Goal: Information Seeking & Learning: Get advice/opinions

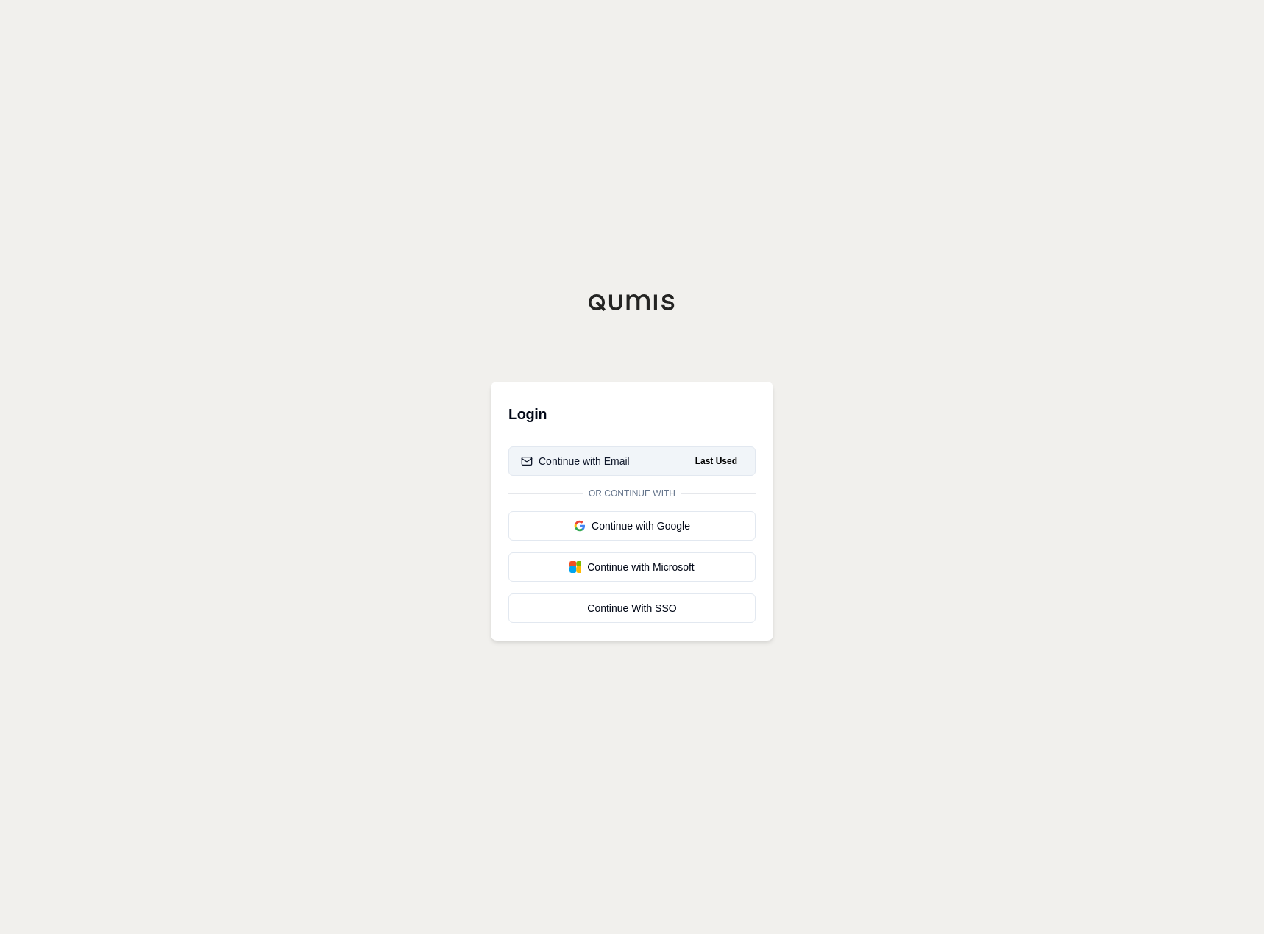
click at [671, 454] on button "Continue with Email Last Used" at bounding box center [631, 460] width 247 height 29
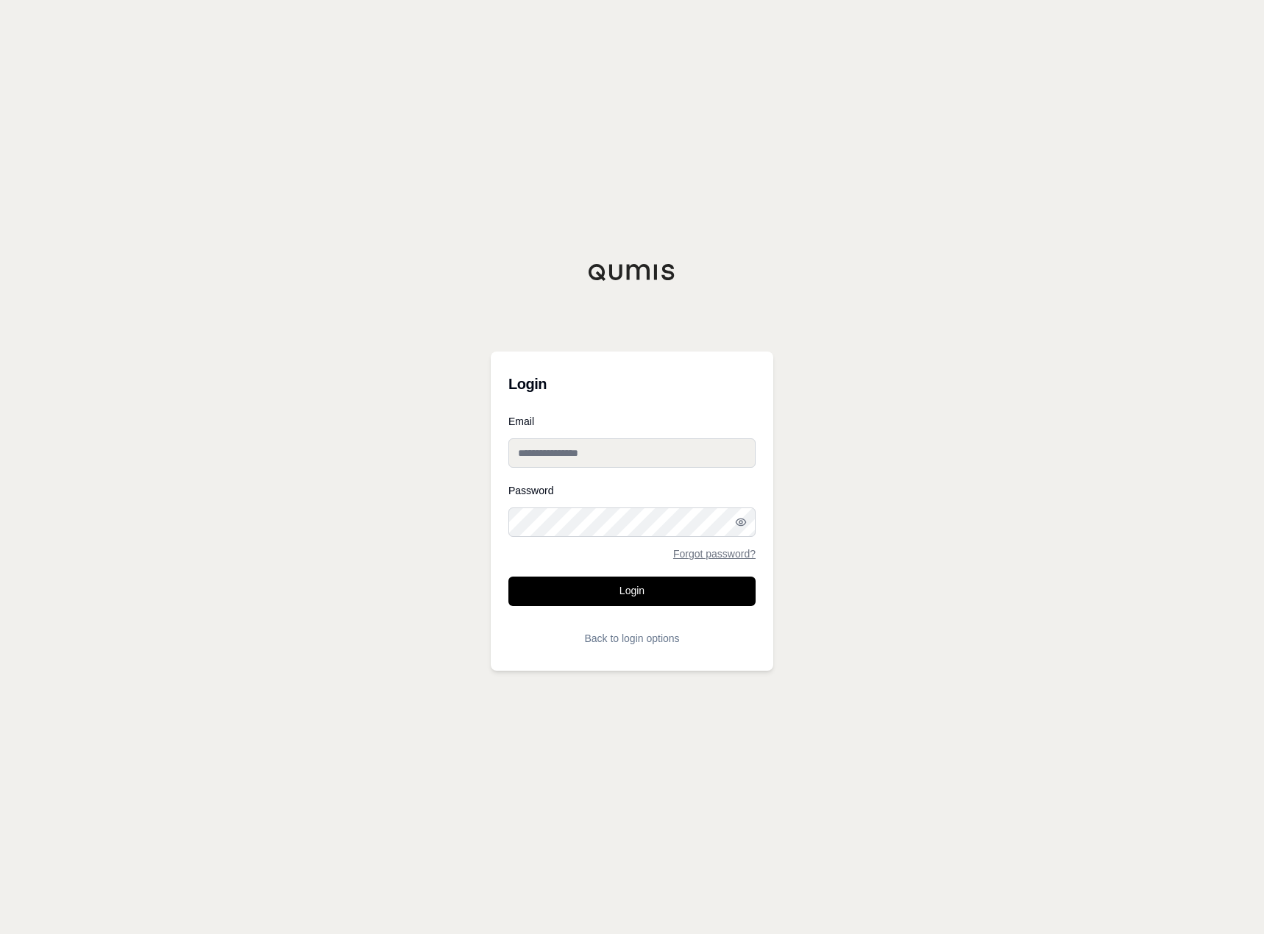
click at [658, 452] on input "Email" at bounding box center [631, 452] width 247 height 29
type input "**********"
click at [688, 594] on button "Login" at bounding box center [631, 591] width 247 height 29
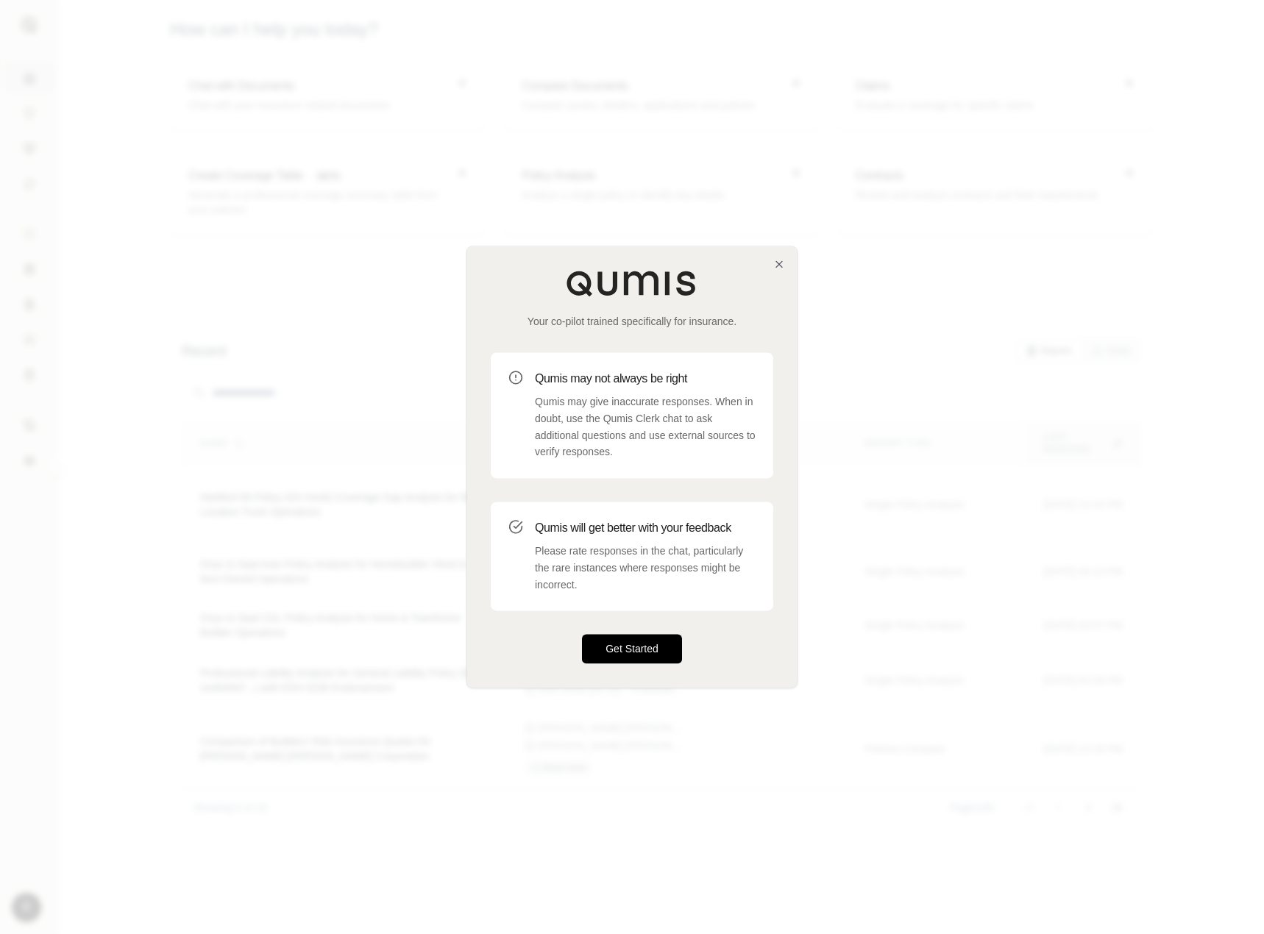
click at [652, 644] on button "Get Started" at bounding box center [632, 649] width 100 height 29
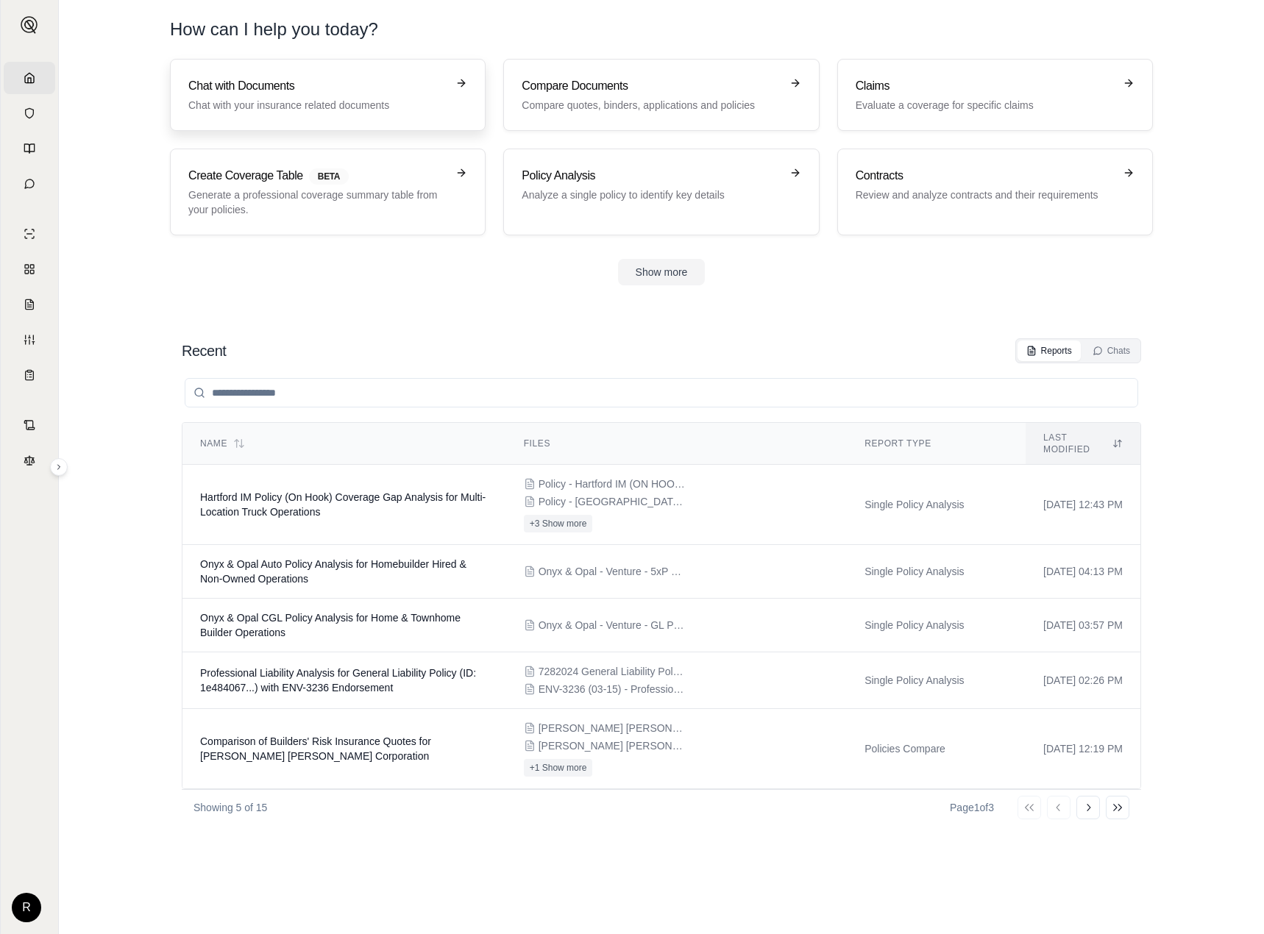
click at [383, 119] on link "Chat with Documents Chat with your insurance related documents" at bounding box center [328, 95] width 316 height 72
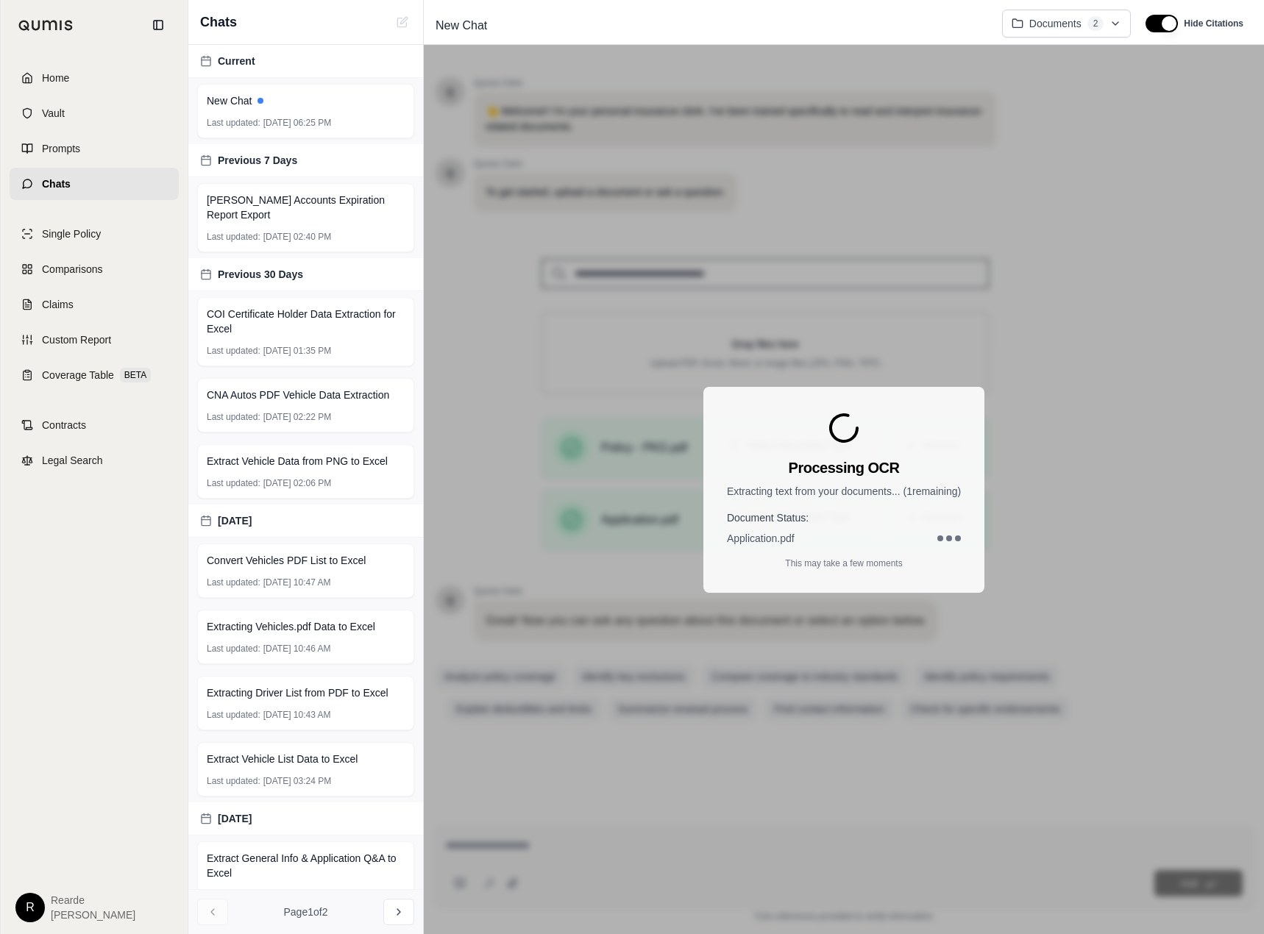
click at [674, 856] on div "Processing OCR Extracting text from your documents... ( 1 remaining) Document S…" at bounding box center [844, 489] width 840 height 889
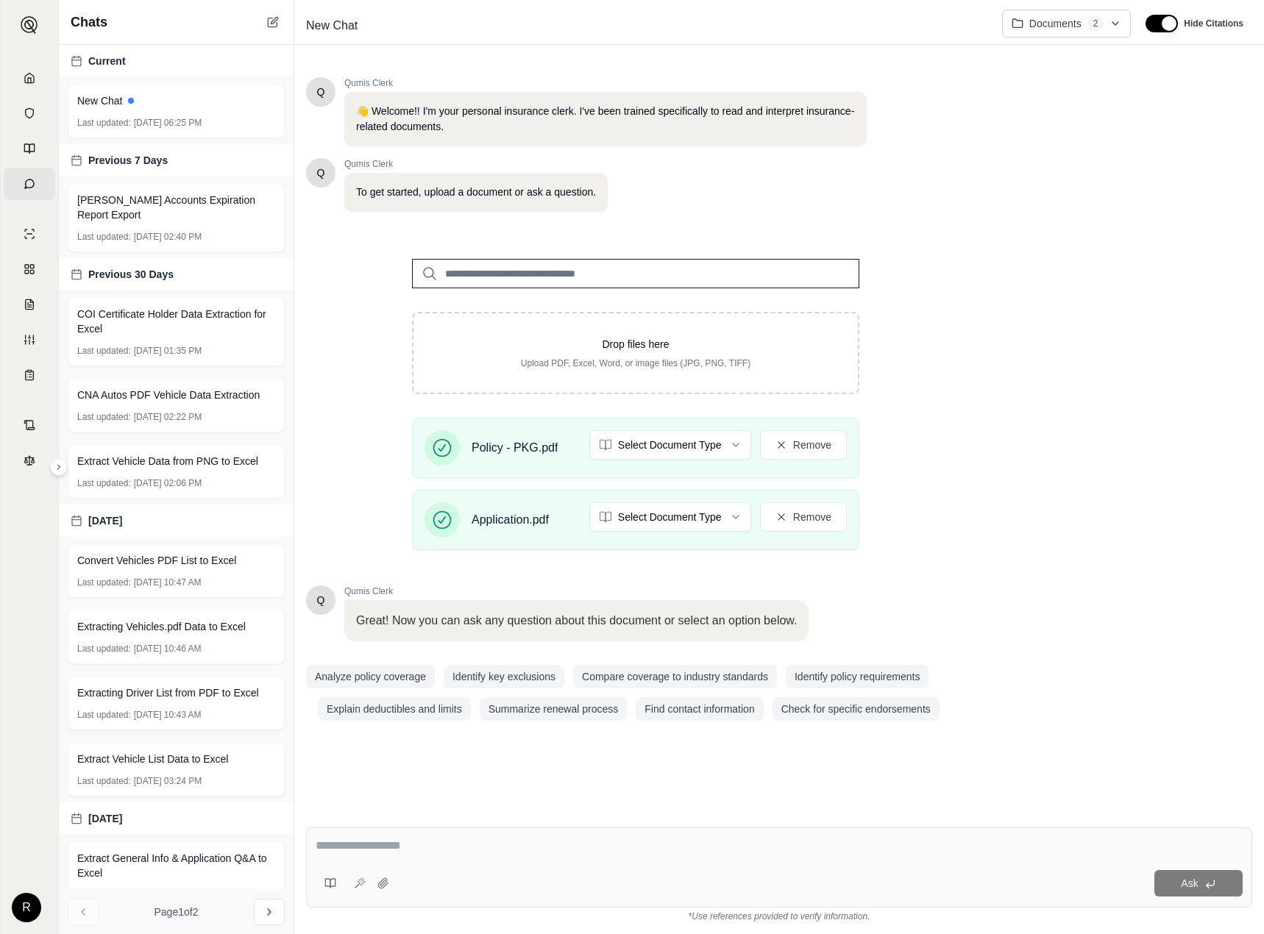
click at [521, 835] on div "Ask" at bounding box center [779, 867] width 946 height 80
type textarea "**********"
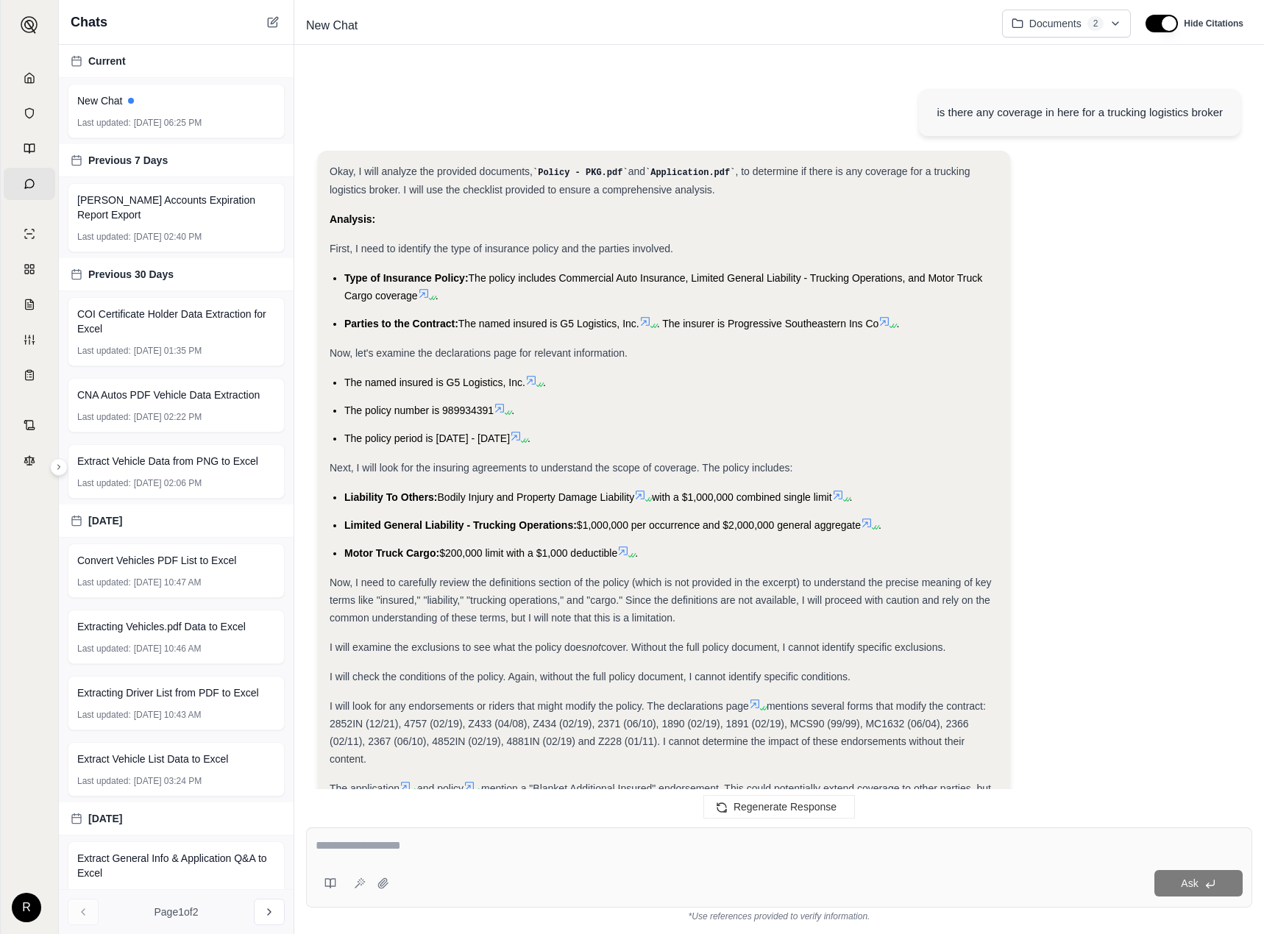
scroll to position [466, 0]
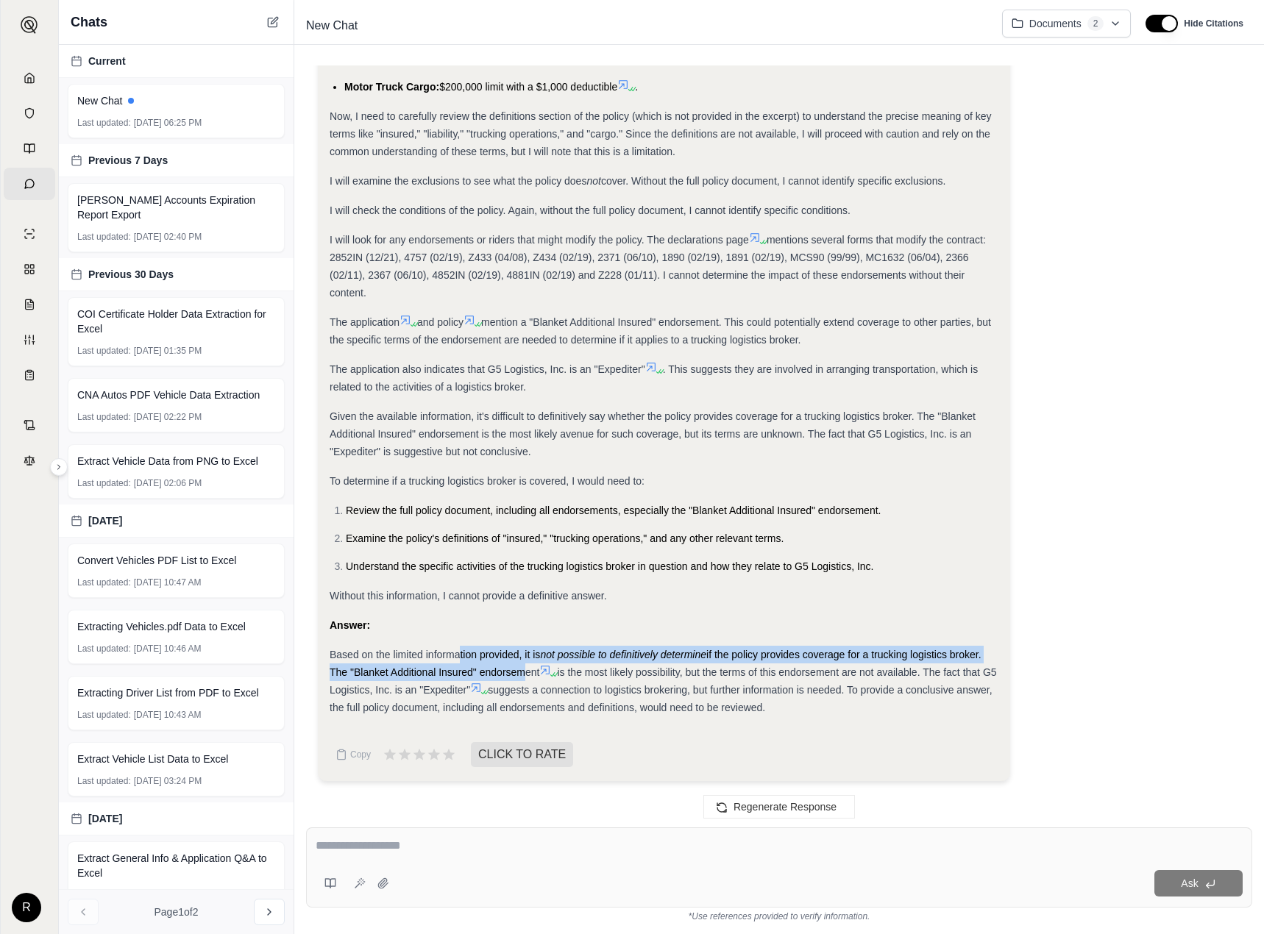
drag, startPoint x: 459, startPoint y: 652, endPoint x: 518, endPoint y: 668, distance: 61.0
click at [518, 668] on div "Based on the limited information provided, it is not possible to definitively d…" at bounding box center [663, 681] width 669 height 71
click at [478, 668] on span "if the policy provides coverage for a trucking logistics broker. The "Blanket A…" at bounding box center [655, 663] width 652 height 29
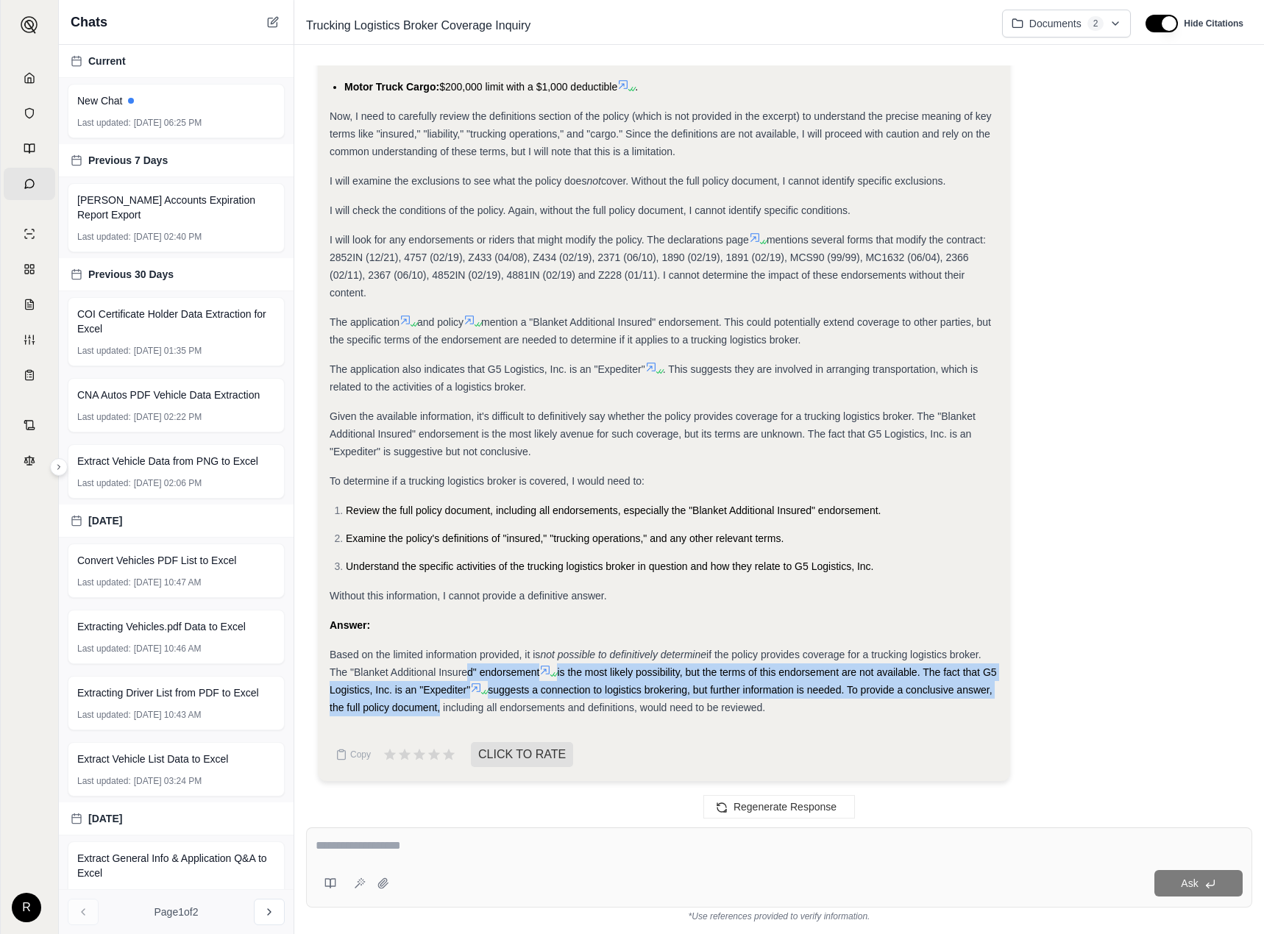
drag, startPoint x: 462, startPoint y: 674, endPoint x: 476, endPoint y: 700, distance: 29.9
click at [476, 700] on div "Based on the limited information provided, it is not possible to definitively d…" at bounding box center [663, 681] width 669 height 71
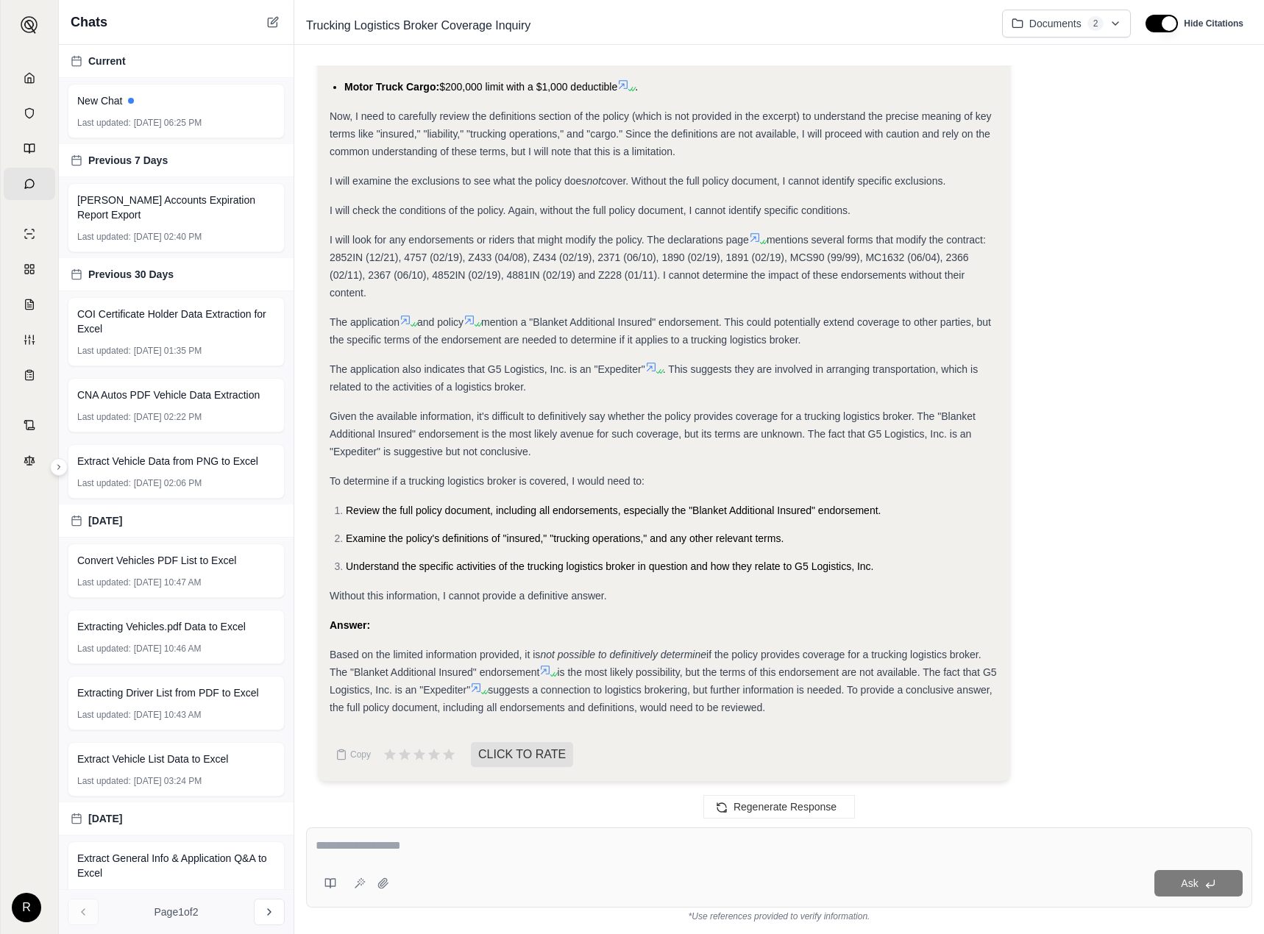
click at [686, 704] on span "suggests a connection to logistics brokering, but further information is needed…" at bounding box center [660, 698] width 663 height 29
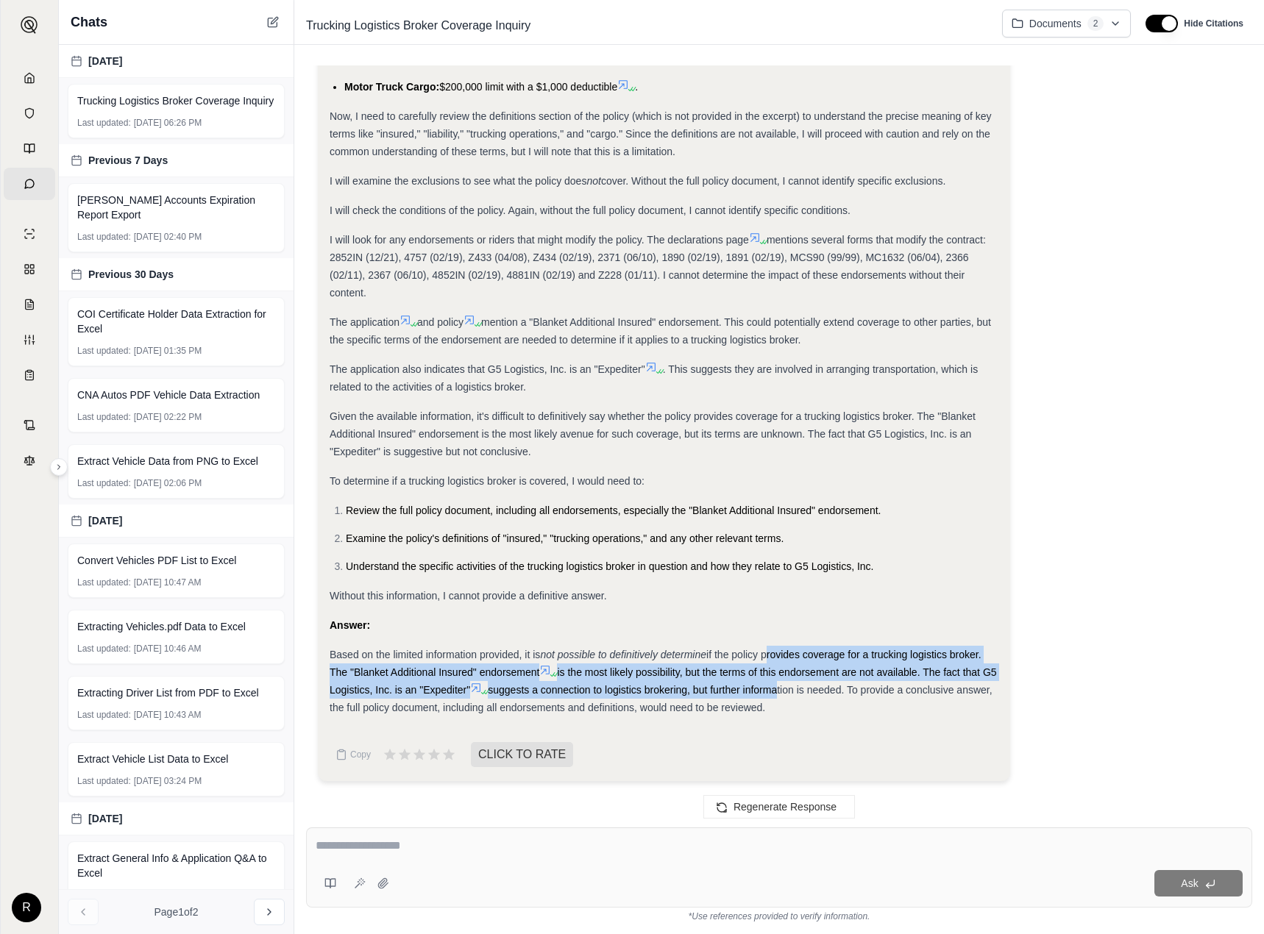
drag, startPoint x: 791, startPoint y: 697, endPoint x: 768, endPoint y: 658, distance: 45.5
click at [768, 658] on div "Based on the limited information provided, it is not possible to definitively d…" at bounding box center [663, 681] width 669 height 71
click at [768, 658] on span "if the policy provides coverage for a trucking logistics broker. The "Blanket A…" at bounding box center [655, 663] width 652 height 29
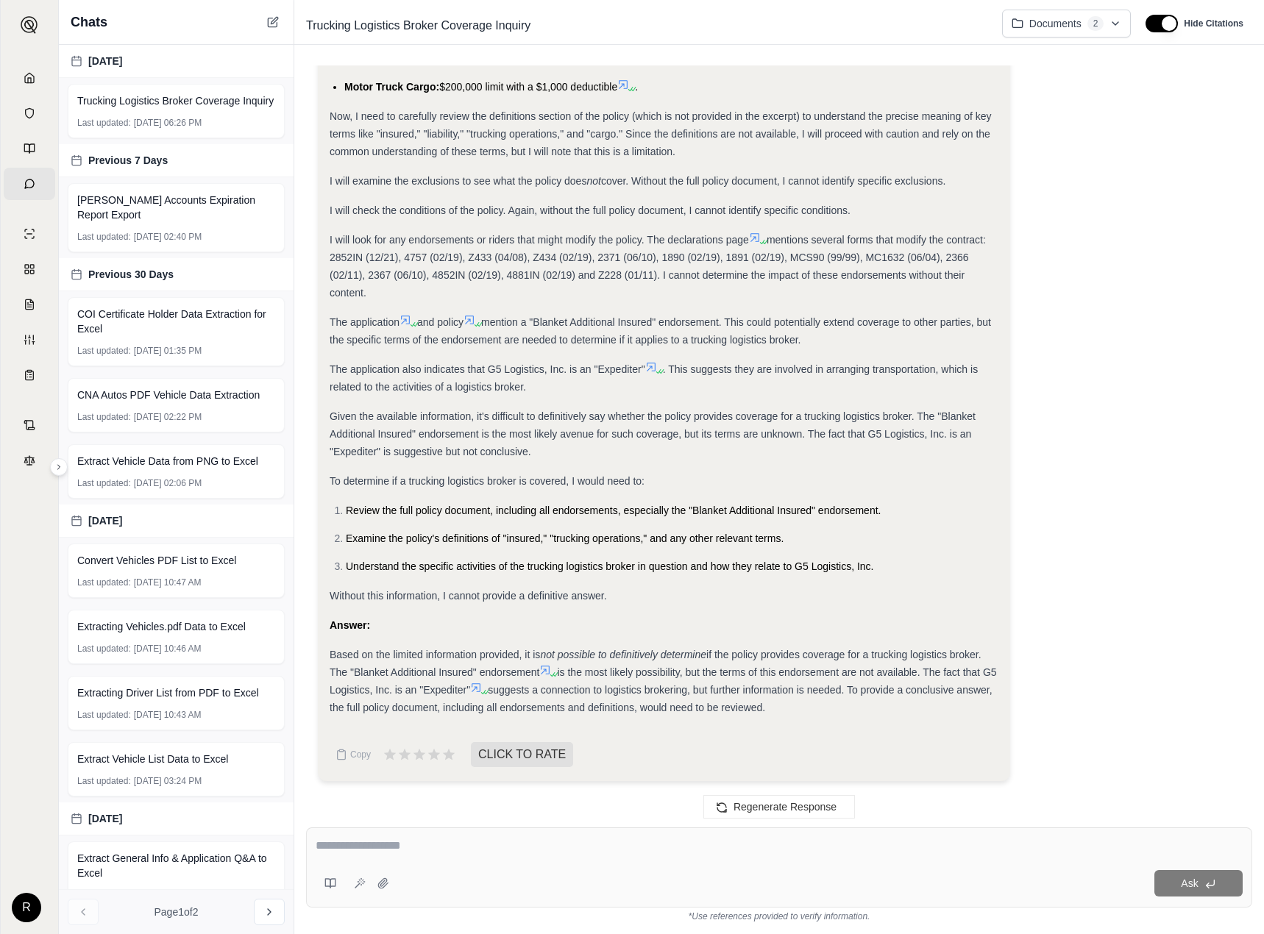
drag, startPoint x: 761, startPoint y: 660, endPoint x: 819, endPoint y: 705, distance: 72.8
click at [819, 705] on div "Based on the limited information provided, it is not possible to definitively d…" at bounding box center [663, 681] width 669 height 71
click at [422, 850] on textarea at bounding box center [779, 846] width 927 height 18
